Goal: Transaction & Acquisition: Obtain resource

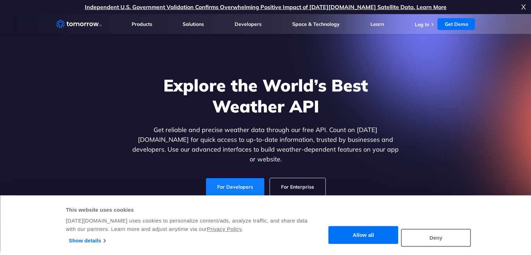
click at [236, 178] on link "For Developers" at bounding box center [235, 186] width 58 height 17
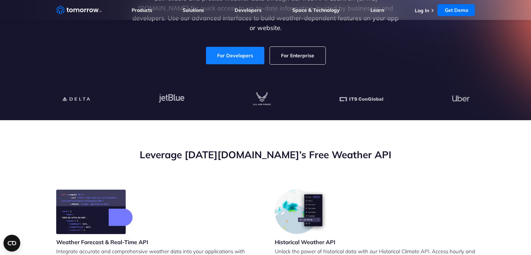
scroll to position [70, 0]
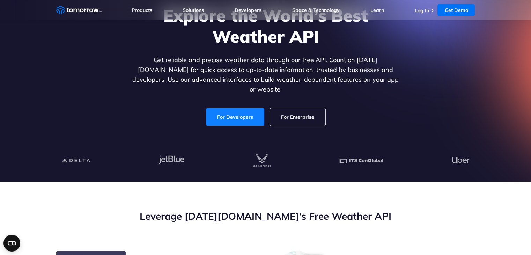
click at [246, 113] on link "For Developers" at bounding box center [235, 116] width 58 height 17
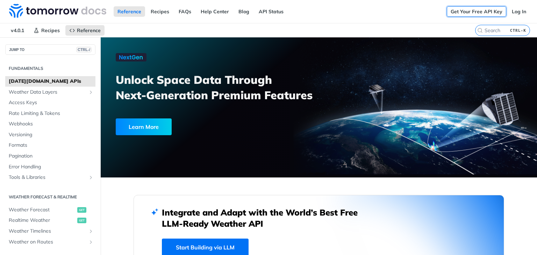
click at [476, 10] on link "Get Your Free API Key" at bounding box center [476, 11] width 59 height 10
drag, startPoint x: 469, startPoint y: 9, endPoint x: 465, endPoint y: 12, distance: 4.7
click at [469, 9] on link "Get Your Free API Key" at bounding box center [476, 11] width 59 height 10
click at [36, 102] on span "Access Keys" at bounding box center [51, 102] width 85 height 7
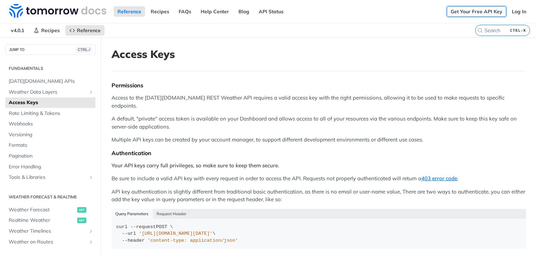
click at [477, 12] on link "Get Your Free API Key" at bounding box center [476, 11] width 59 height 10
drag, startPoint x: 517, startPoint y: 12, endPoint x: 466, endPoint y: 23, distance: 52.6
click at [517, 12] on link "Log In" at bounding box center [519, 11] width 22 height 10
